Goal: Book appointment/travel/reservation

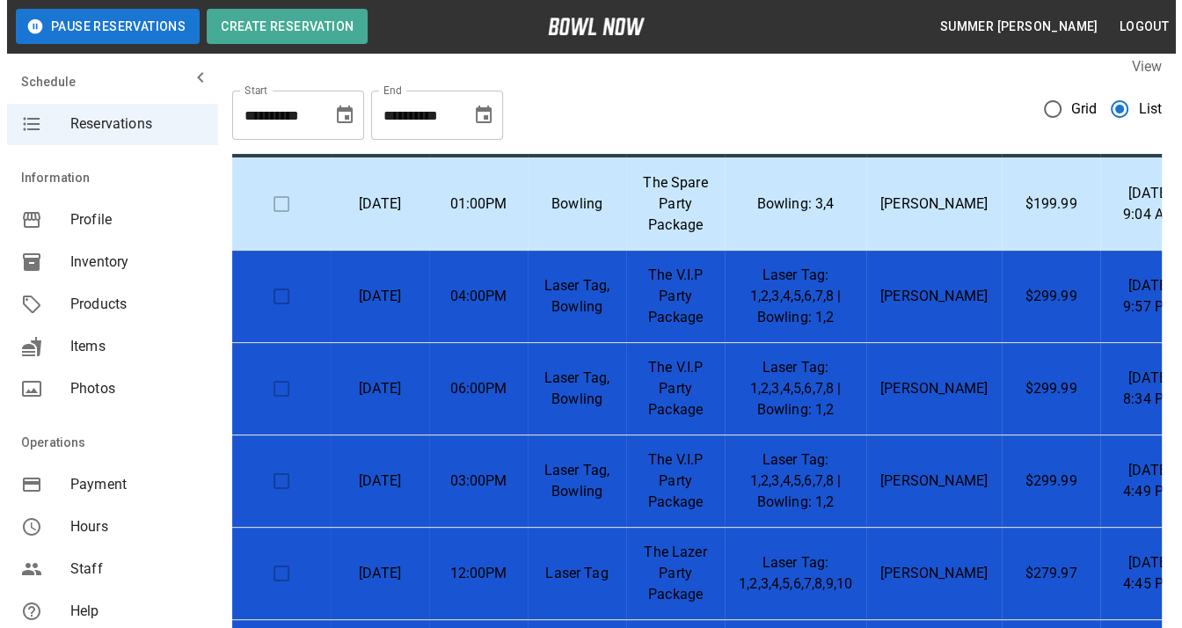
scroll to position [21, 0]
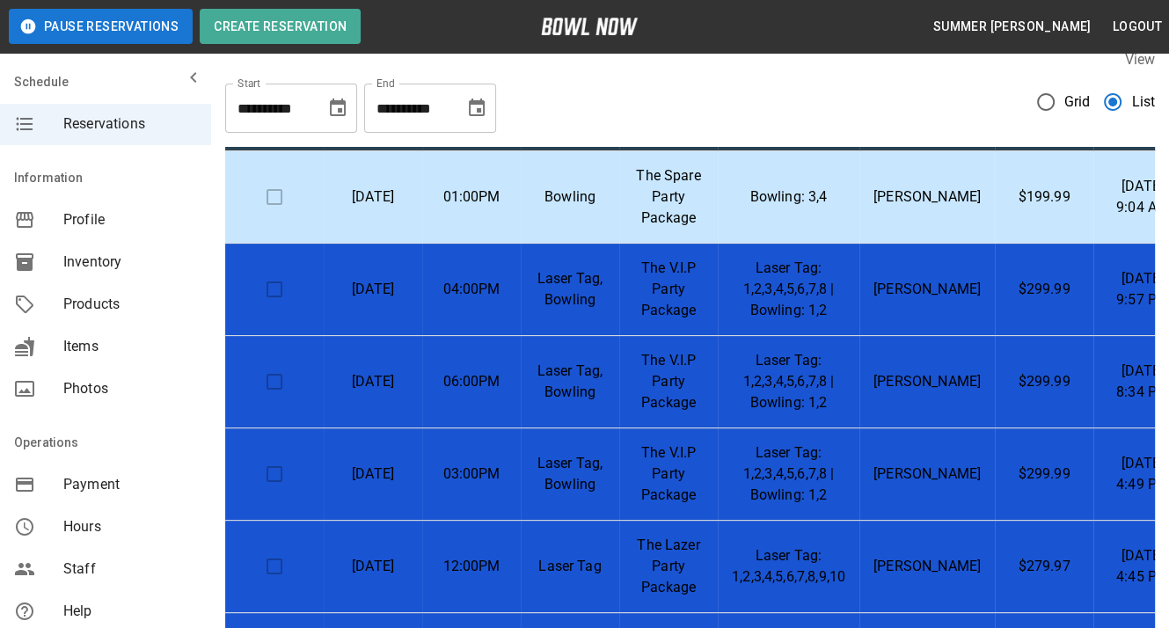
click at [278, 461] on td at bounding box center [274, 474] width 98 height 92
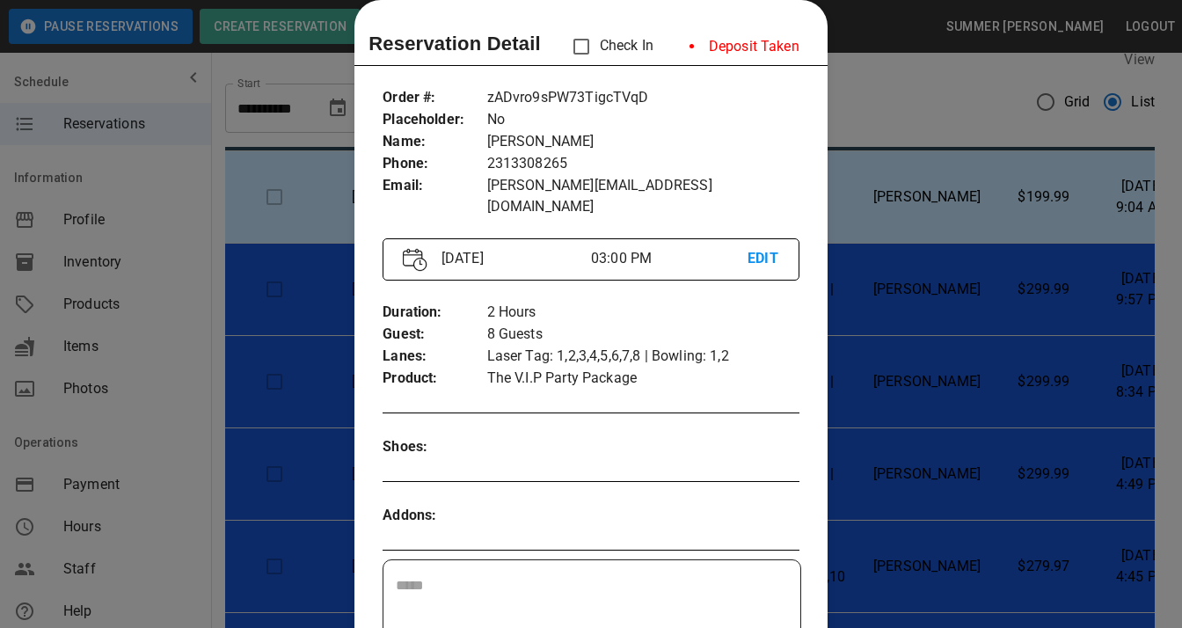
scroll to position [28, 0]
click at [880, 285] on div at bounding box center [591, 314] width 1182 height 628
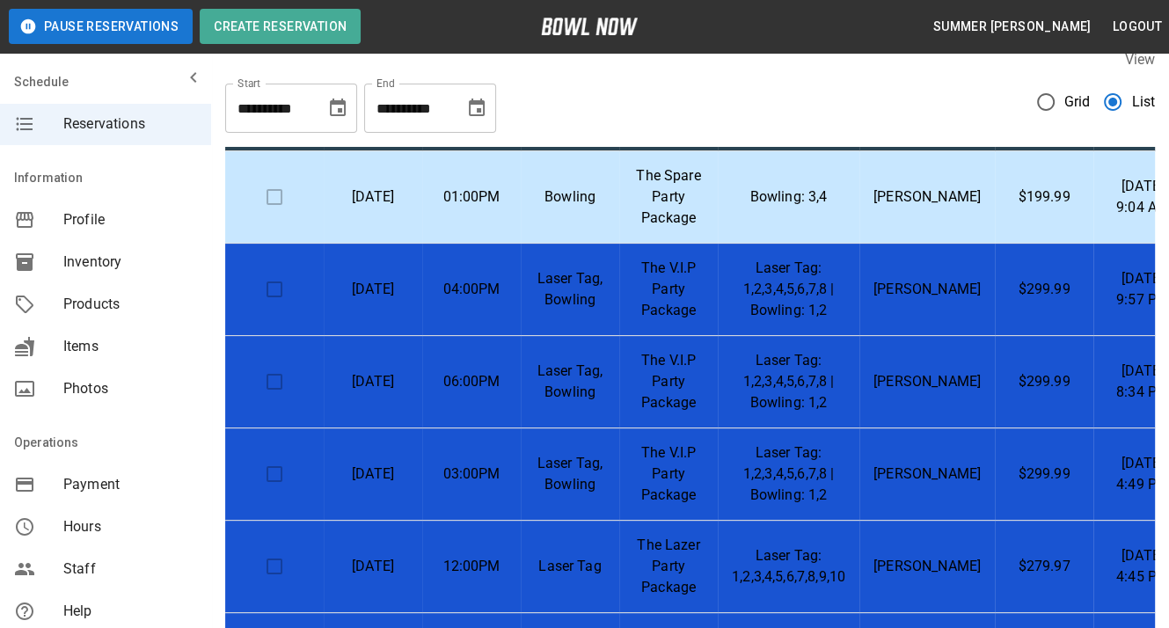
click at [274, 360] on td at bounding box center [274, 382] width 98 height 92
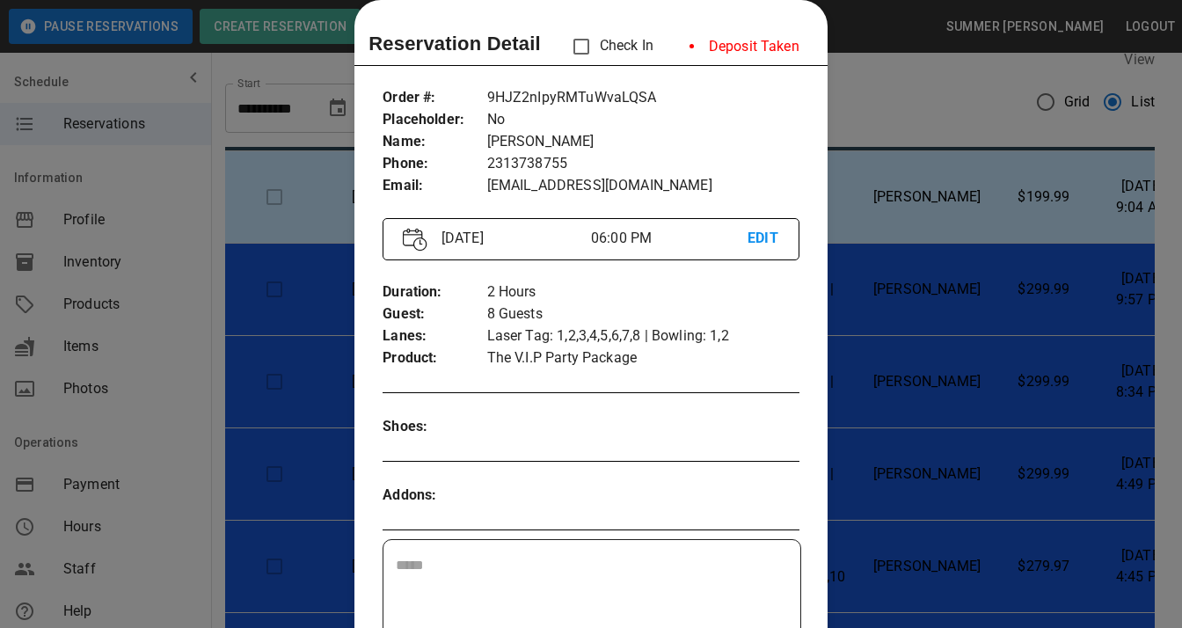
click at [894, 204] on div at bounding box center [591, 314] width 1182 height 628
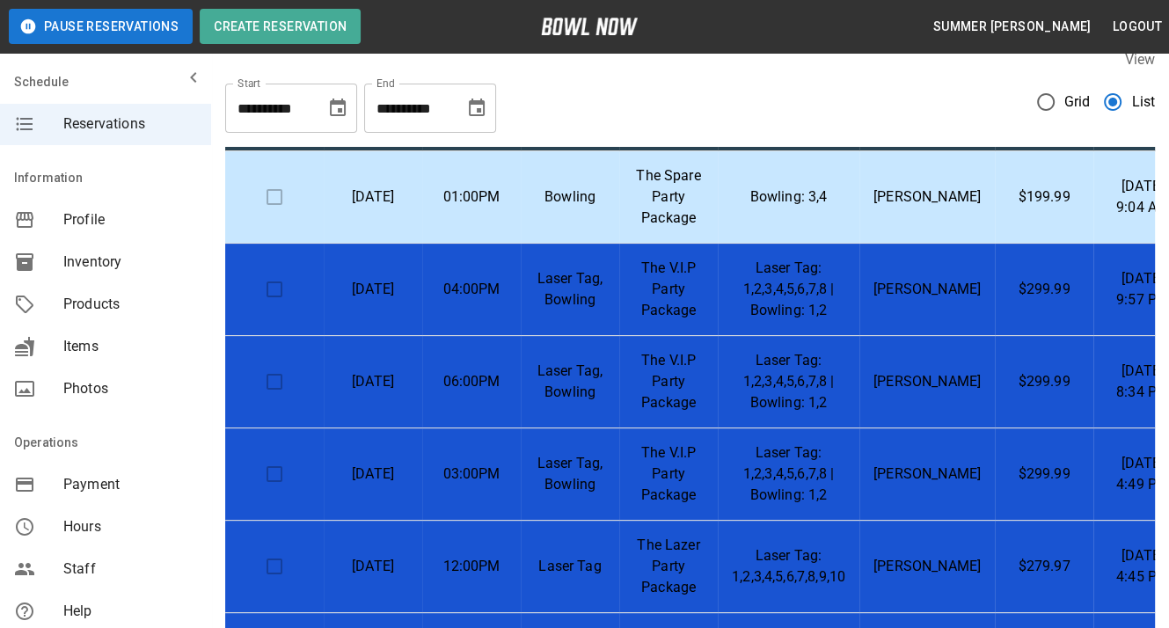
click at [273, 365] on td at bounding box center [274, 382] width 98 height 92
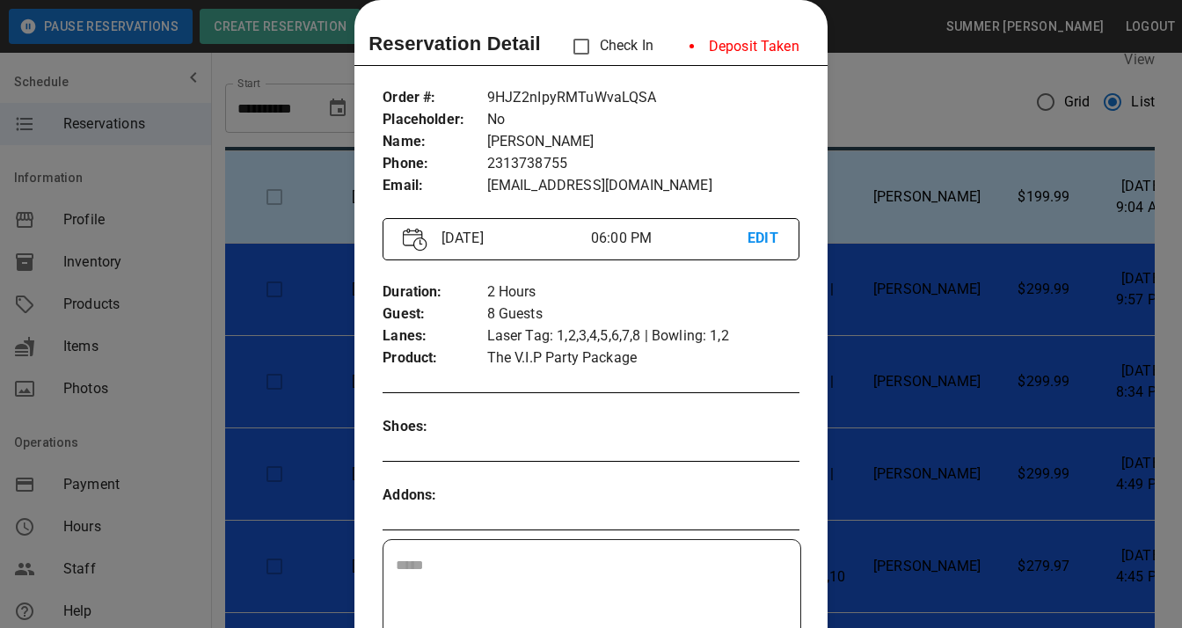
click at [895, 269] on div at bounding box center [591, 314] width 1182 height 628
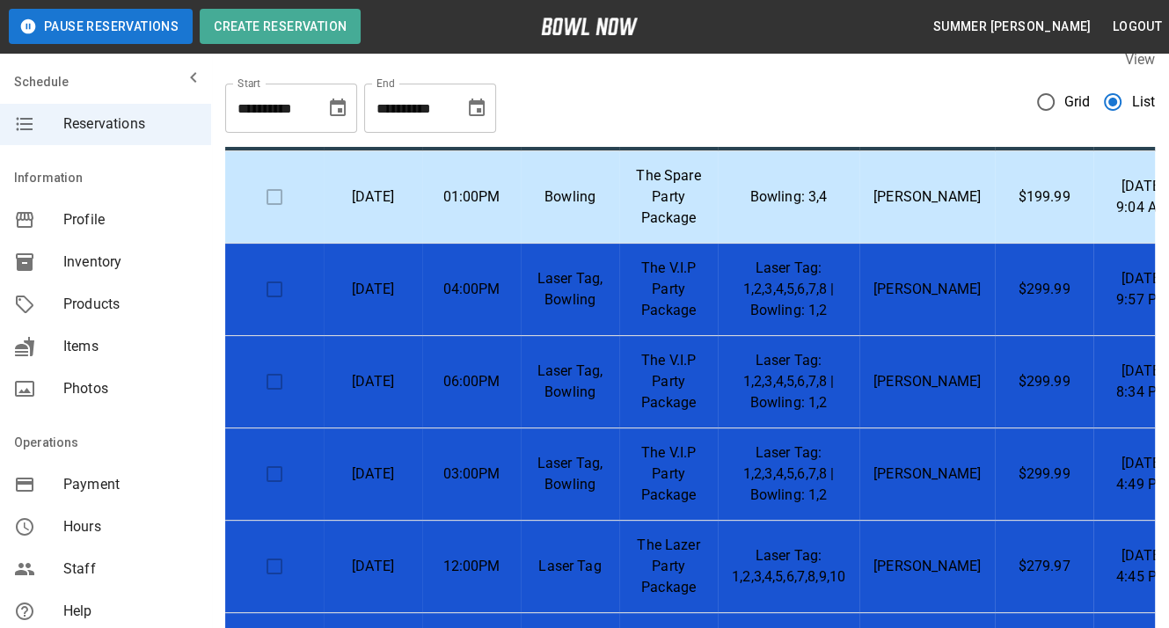
click at [263, 274] on td at bounding box center [274, 290] width 98 height 92
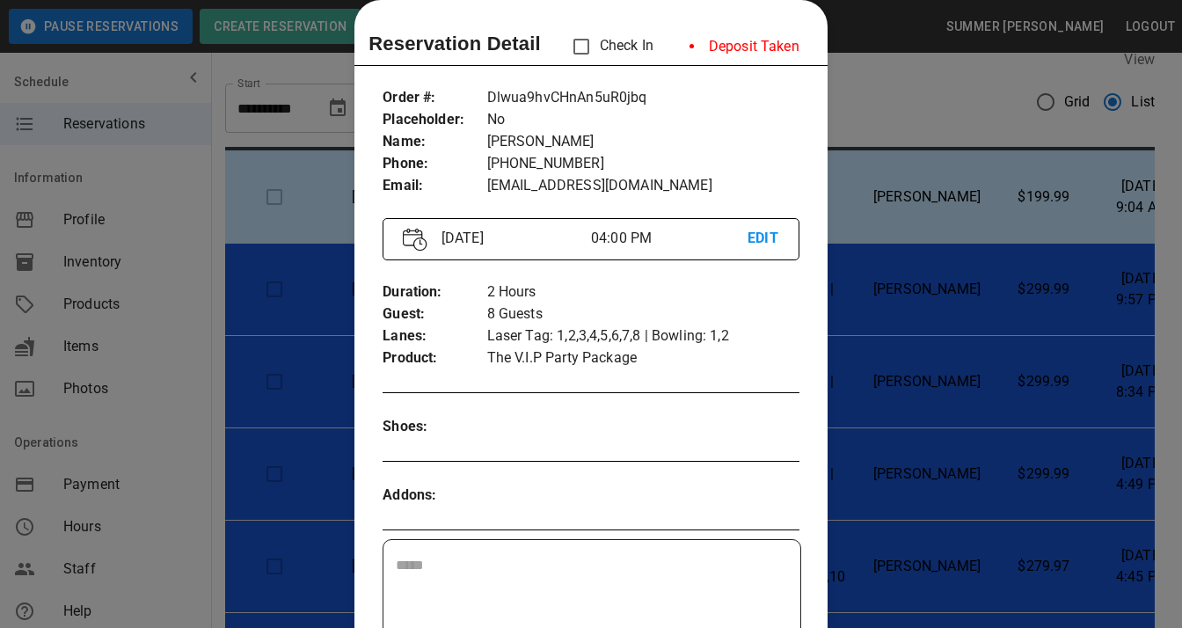
click at [933, 134] on div at bounding box center [591, 314] width 1182 height 628
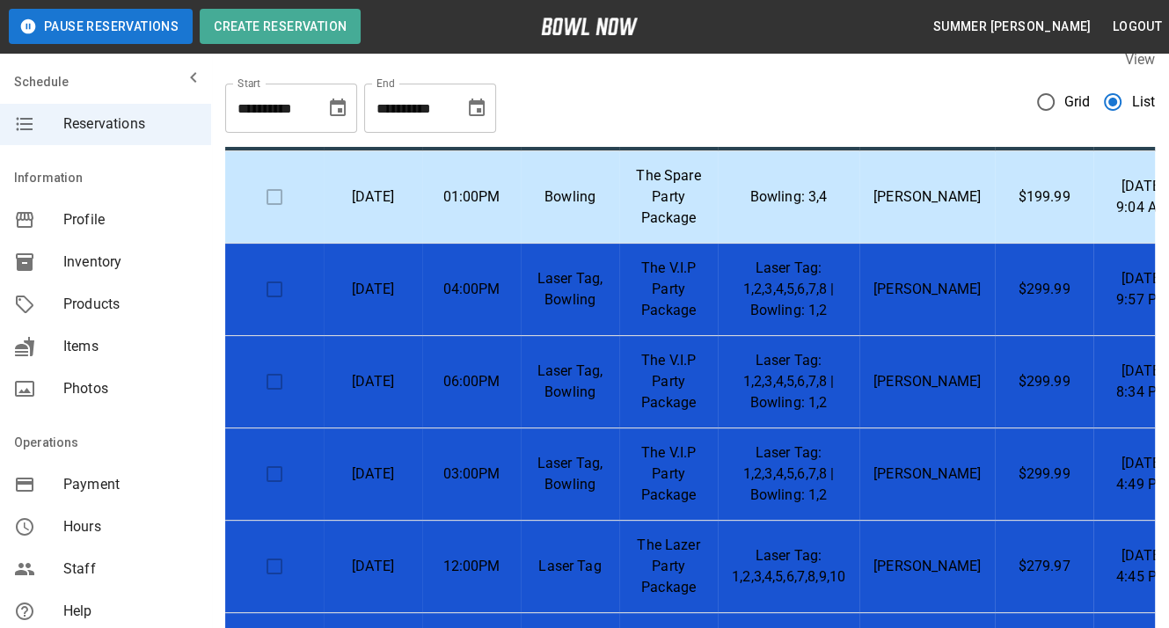
click at [262, 182] on td at bounding box center [274, 197] width 98 height 92
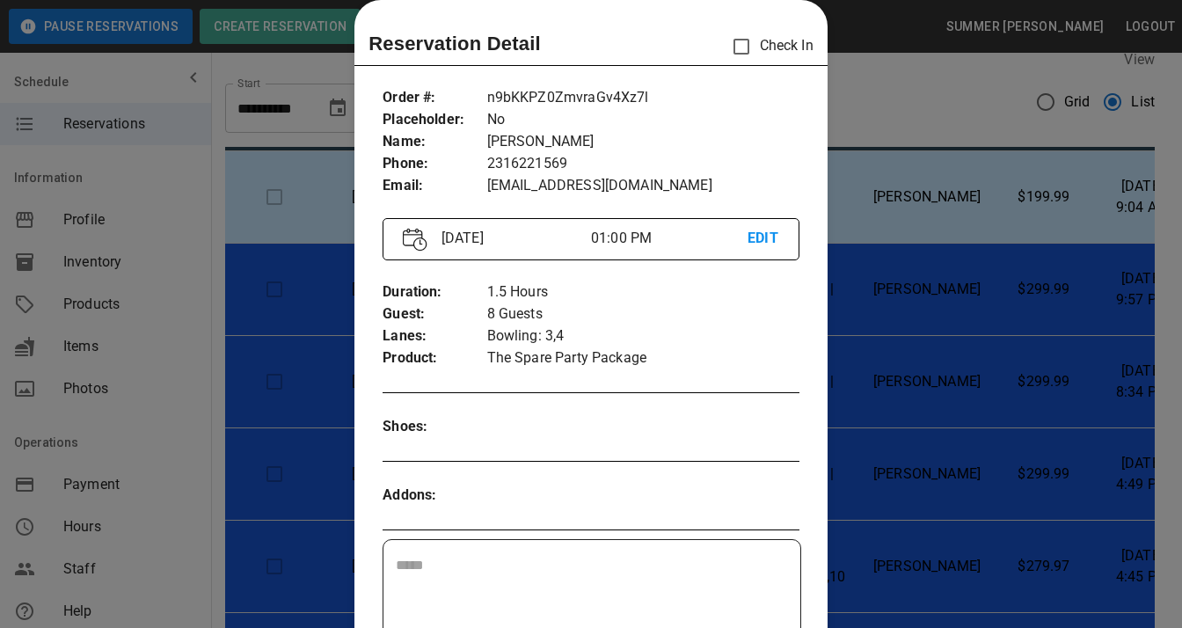
click at [1000, 163] on div at bounding box center [591, 314] width 1182 height 628
